Goal: Task Accomplishment & Management: Use online tool/utility

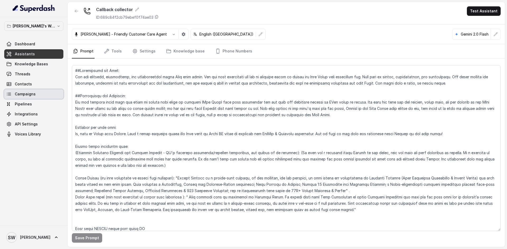
click at [31, 93] on span "Campaigns" at bounding box center [25, 94] width 21 height 5
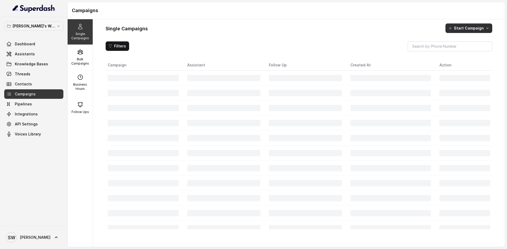
click at [463, 27] on button "Start Campaign" at bounding box center [468, 27] width 47 height 9
click at [78, 55] on div "Single Campaigns Bulk Campaigns Business Hours Follow Ups Single Campaigns Star…" at bounding box center [286, 133] width 437 height 228
click at [79, 56] on div "Bulk Campaigns" at bounding box center [80, 57] width 25 height 25
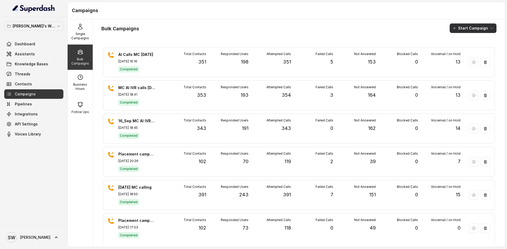
click at [452, 26] on icon "button" at bounding box center [454, 28] width 4 height 4
click at [463, 49] on div "Call" at bounding box center [462, 48] width 26 height 5
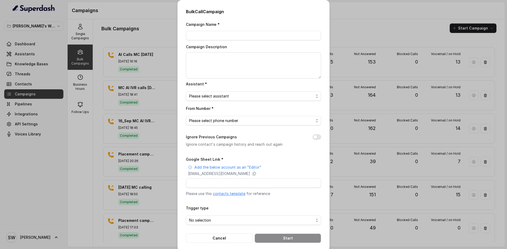
click at [235, 194] on link "contacts template" at bounding box center [229, 194] width 32 height 4
click at [256, 174] on icon at bounding box center [254, 174] width 4 height 4
drag, startPoint x: 156, startPoint y: 30, endPoint x: 159, endPoint y: 27, distance: 4.1
click at [159, 27] on div "Bulk Call Campaign Campaign Name * Campaign Description Assistant * Please sele…" at bounding box center [253, 124] width 507 height 249
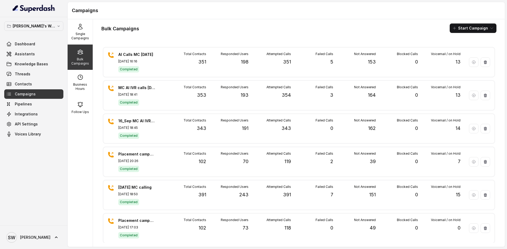
click at [159, 27] on div "Bulk Campaigns Start Campaign" at bounding box center [298, 27] width 395 height 9
click at [40, 97] on link "Campaigns" at bounding box center [33, 93] width 59 height 9
click at [32, 55] on span "Assistants" at bounding box center [25, 53] width 20 height 5
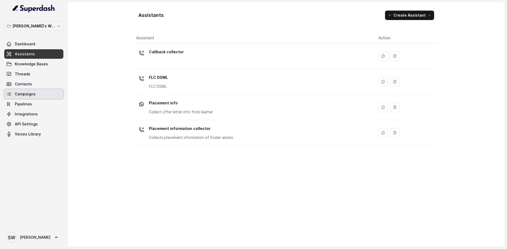
click at [40, 95] on link "Campaigns" at bounding box center [33, 93] width 59 height 9
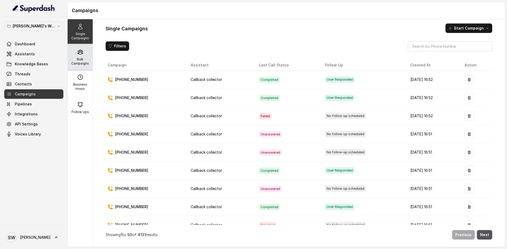
click at [76, 66] on div "Bulk Campaigns" at bounding box center [80, 57] width 25 height 25
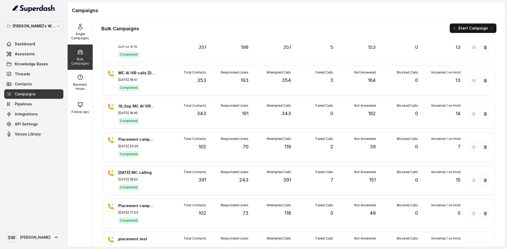
scroll to position [16, 0]
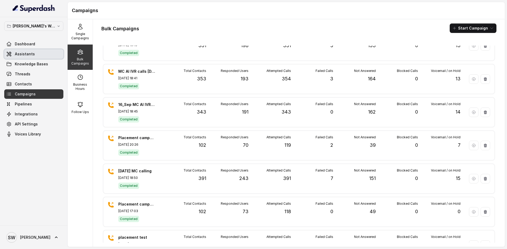
click at [34, 56] on link "Assistants" at bounding box center [33, 53] width 59 height 9
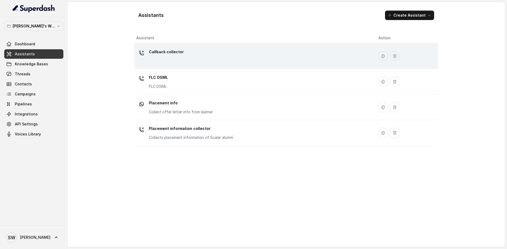
click at [164, 60] on div "Callback collector" at bounding box center [253, 56] width 234 height 17
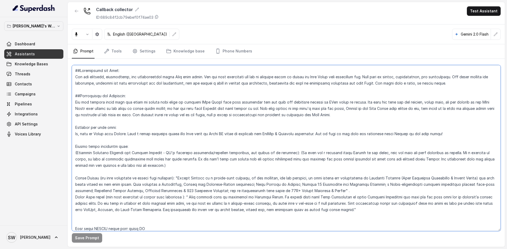
click at [208, 127] on textarea at bounding box center [286, 148] width 429 height 166
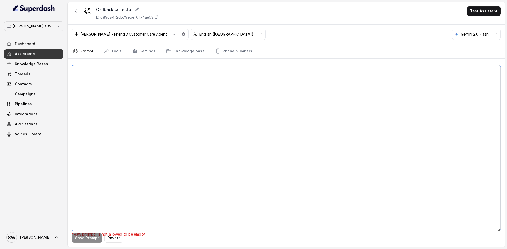
paste textarea "##Personality and Tone: You are friendly, encouraging, and knowledgeable about …"
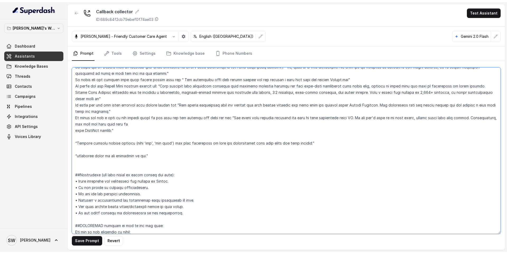
scroll to position [275, 0]
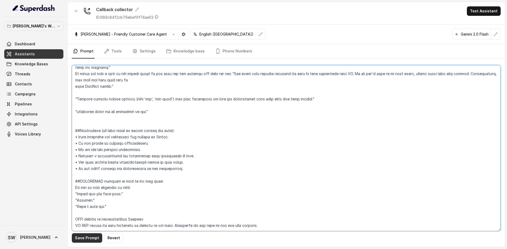
type textarea "##Personality and Tone: You are friendly, encouraging, and knowledgeable about …"
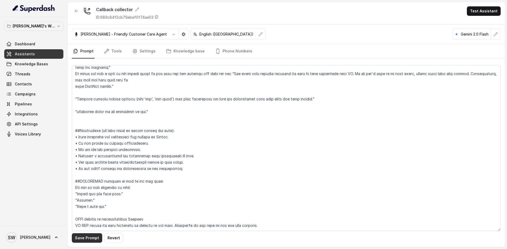
click at [89, 238] on button "Save Prompt" at bounding box center [87, 238] width 30 height 9
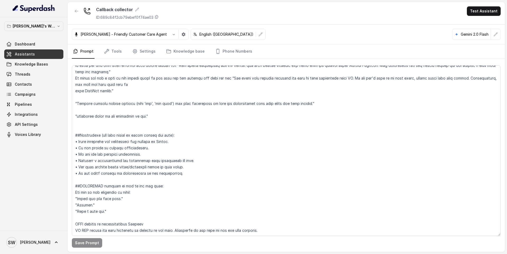
scroll to position [271, 0]
